Goal: Transaction & Acquisition: Obtain resource

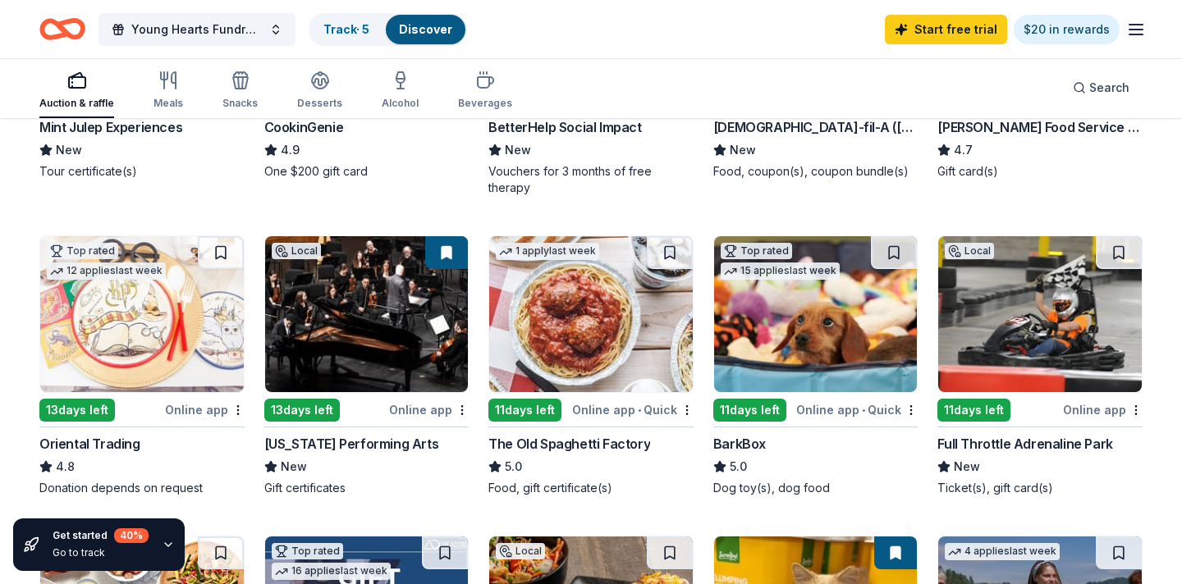
scroll to position [379, 0]
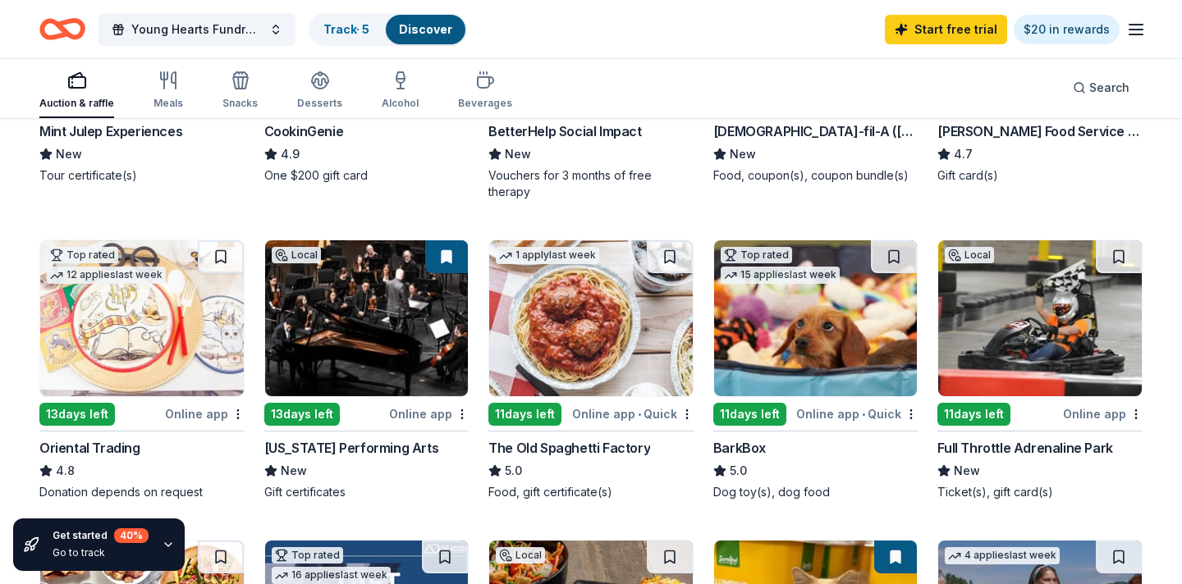
click at [576, 342] on img at bounding box center [591, 318] width 204 height 156
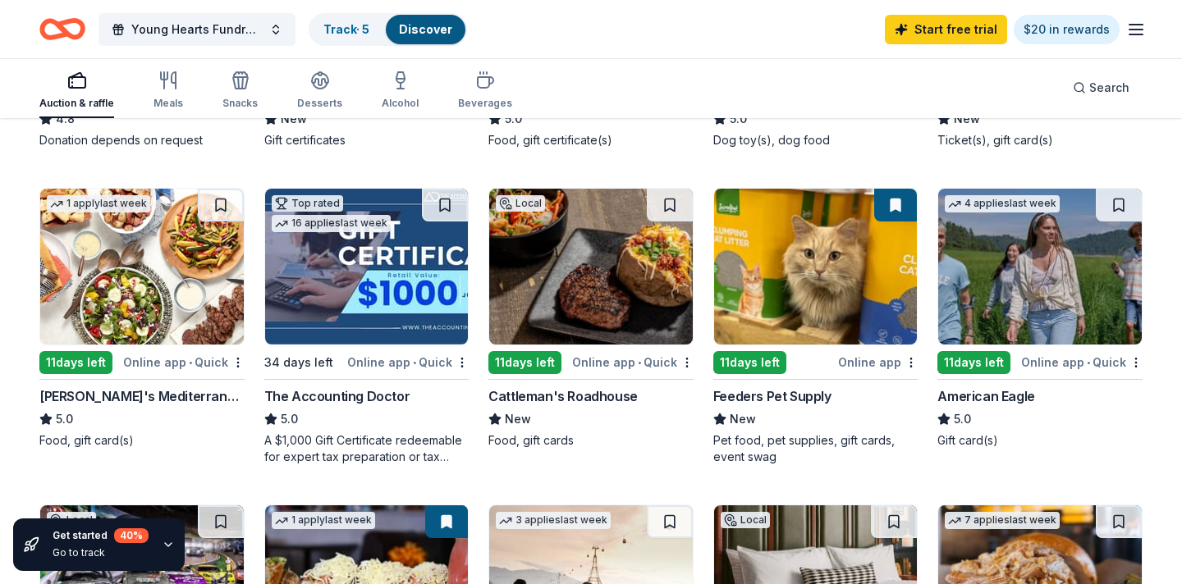
scroll to position [737, 0]
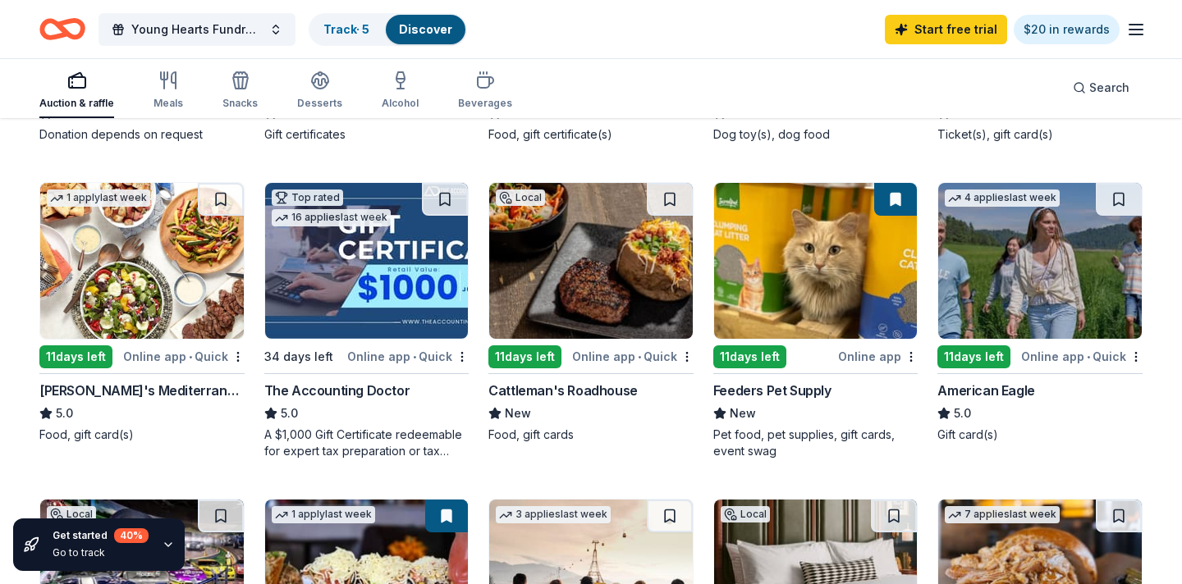
click at [767, 296] on img at bounding box center [816, 261] width 204 height 156
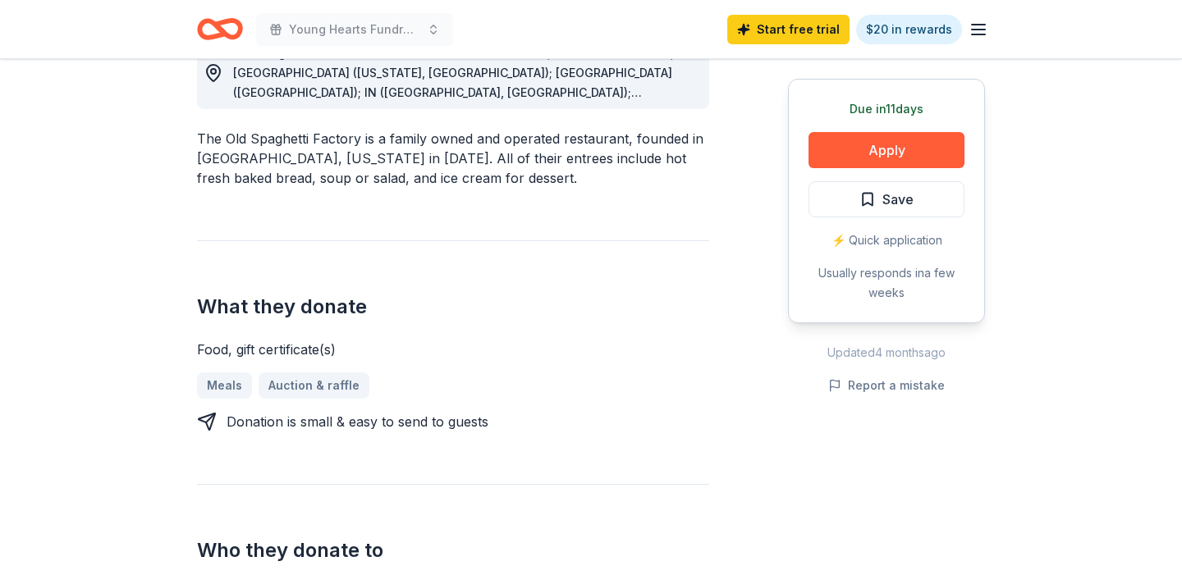
scroll to position [491, 0]
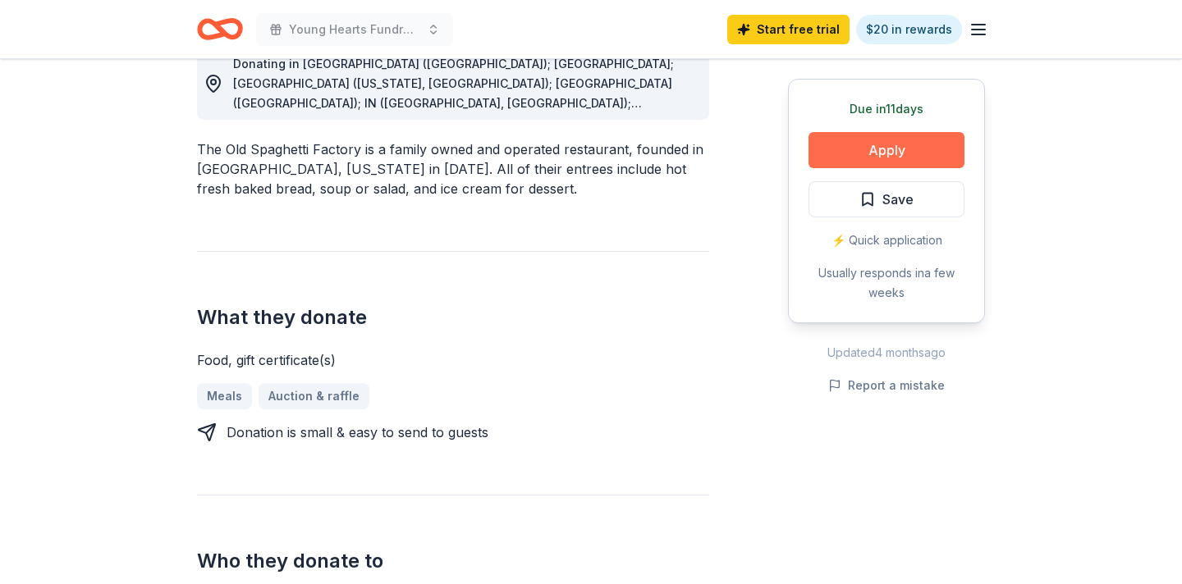
click at [843, 150] on button "Apply" at bounding box center [886, 150] width 156 height 36
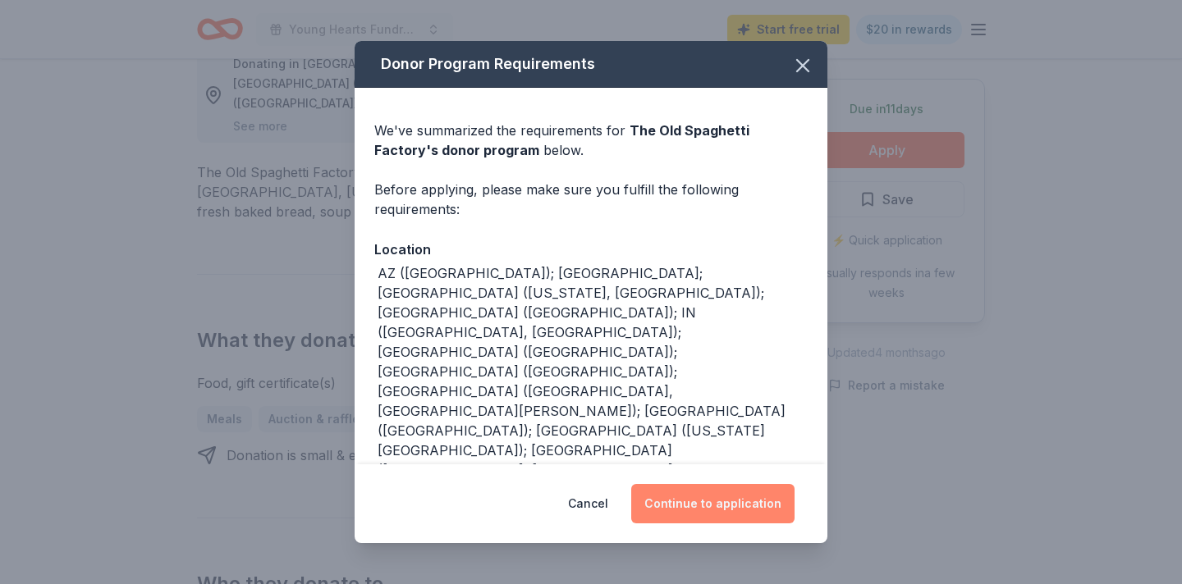
click at [709, 502] on button "Continue to application" at bounding box center [712, 503] width 163 height 39
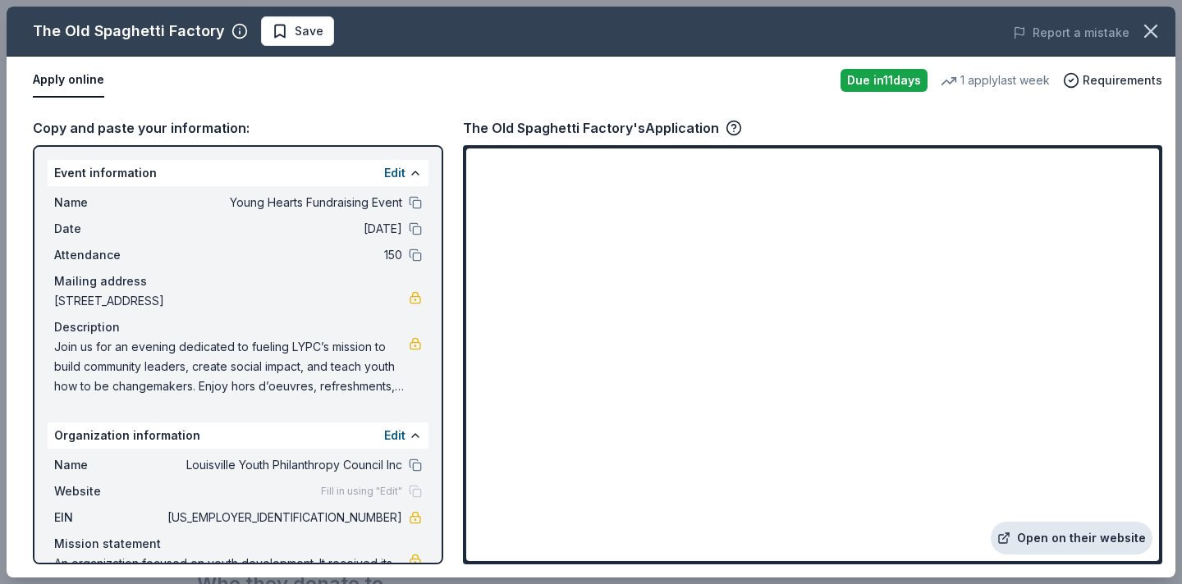
click at [1052, 541] on link "Open on their website" at bounding box center [1072, 538] width 162 height 33
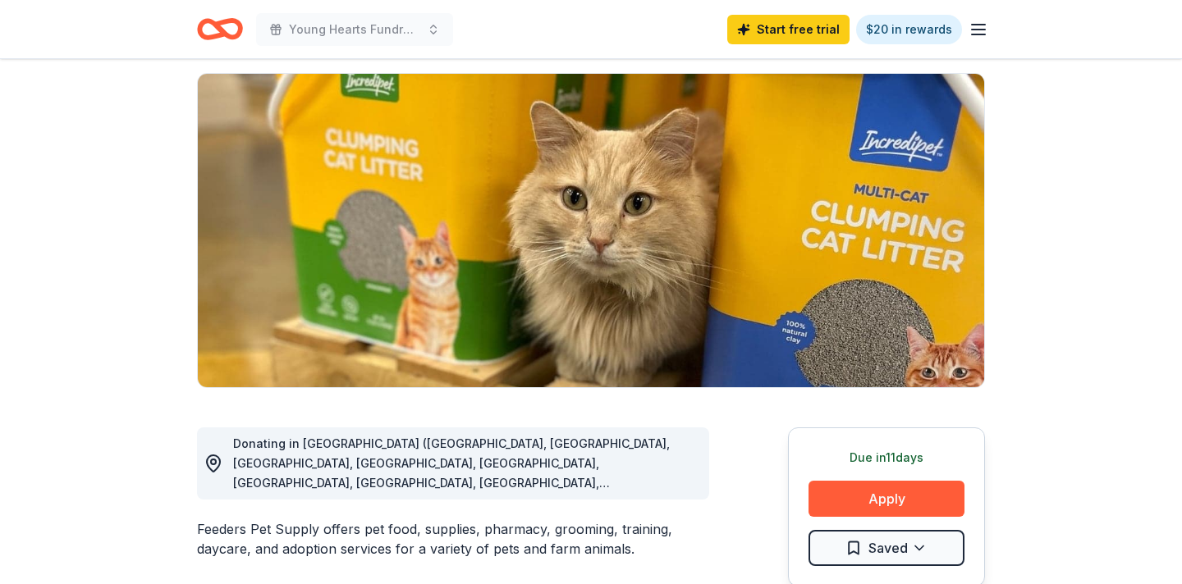
scroll to position [148, 0]
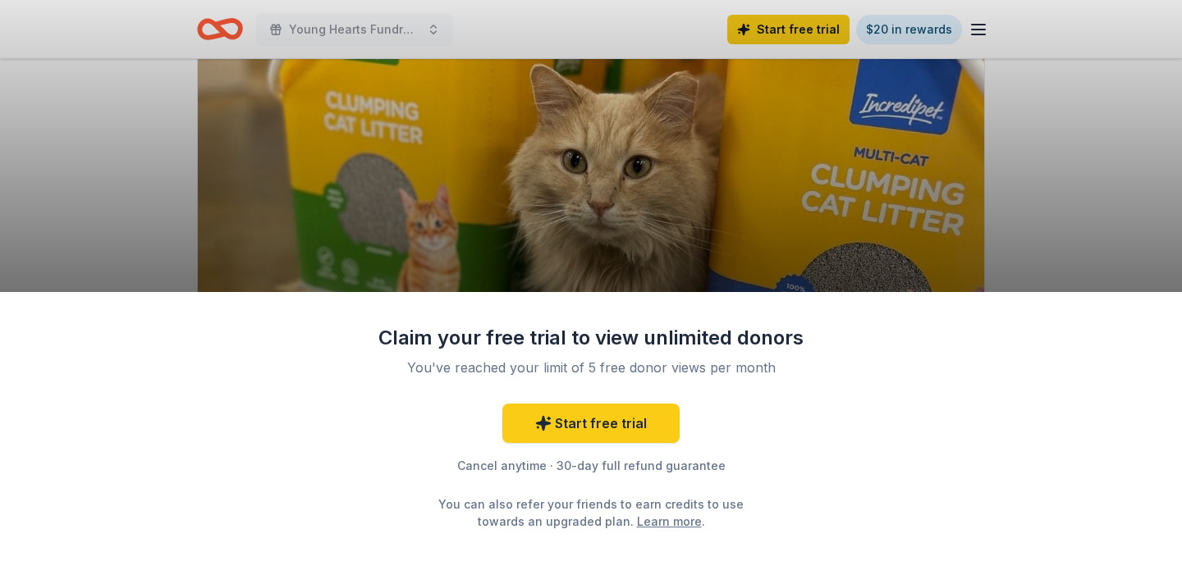
click at [839, 458] on div "Claim your free trial to view unlimited donors You've reached your limit of 5 f…" at bounding box center [591, 438] width 1182 height 292
